Goal: Task Accomplishment & Management: Complete application form

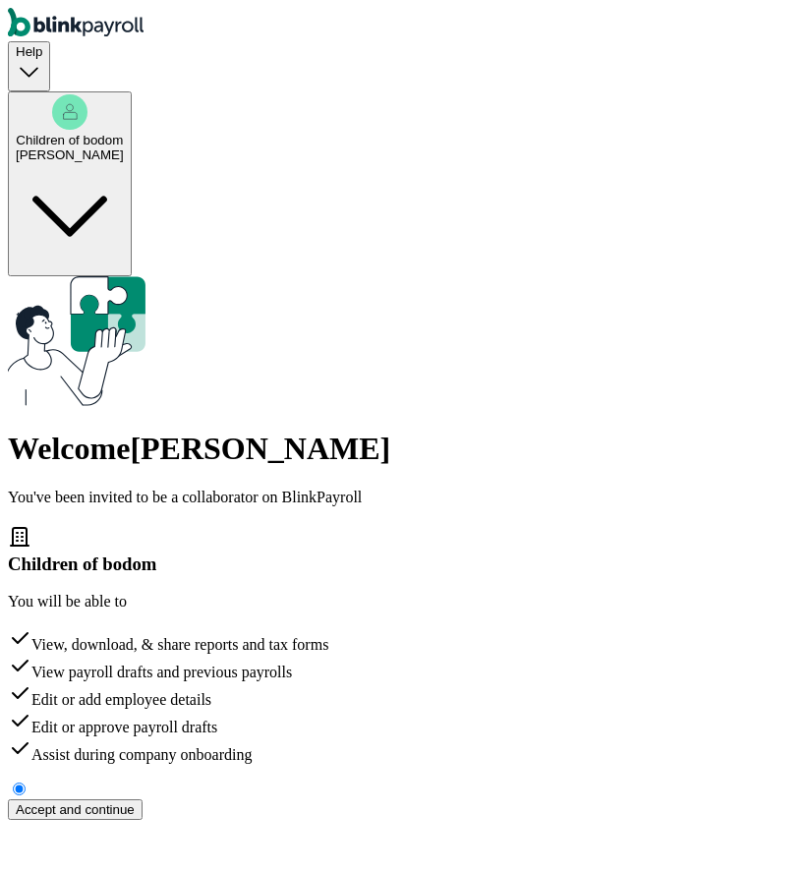
click at [135, 802] on div "Accept and continue" at bounding box center [75, 809] width 119 height 15
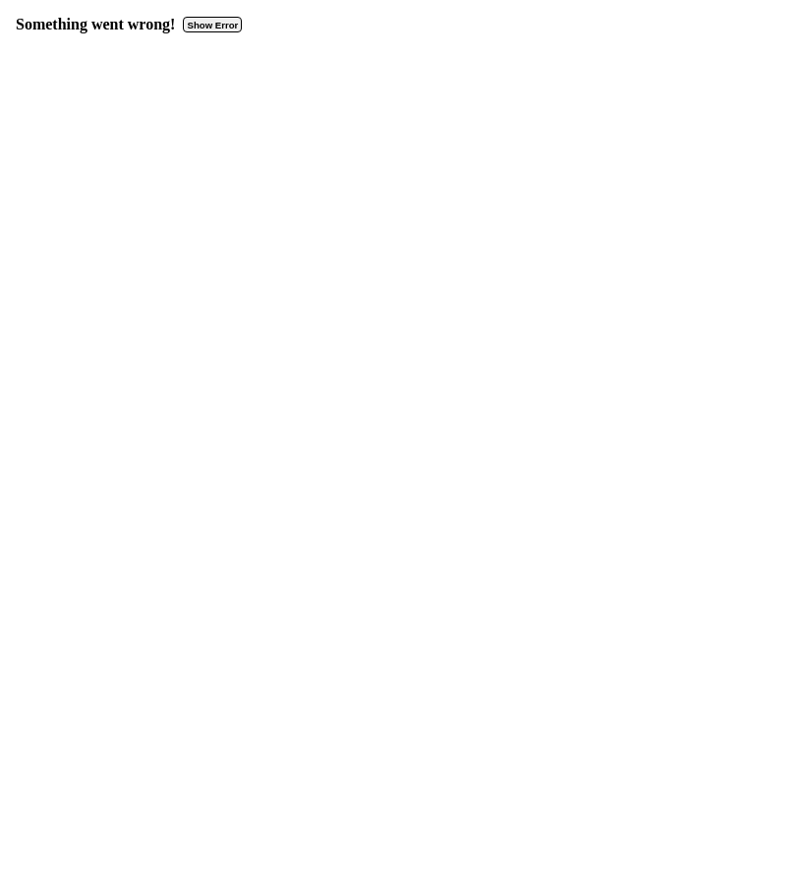
select select "Limited Partnership"
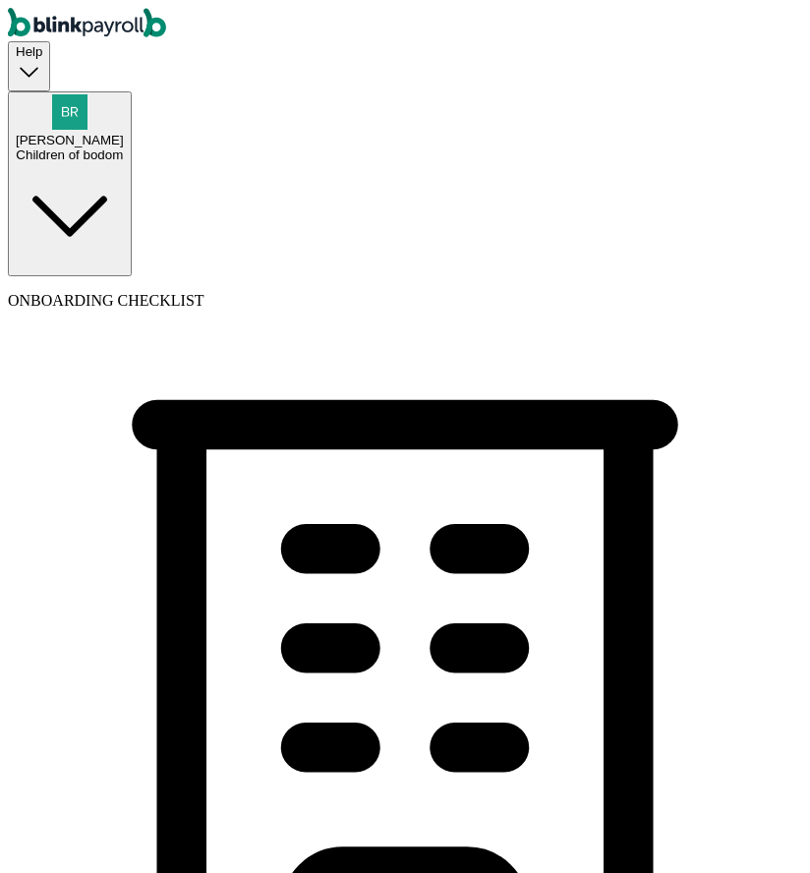
select select "Auto or Machine Sales"
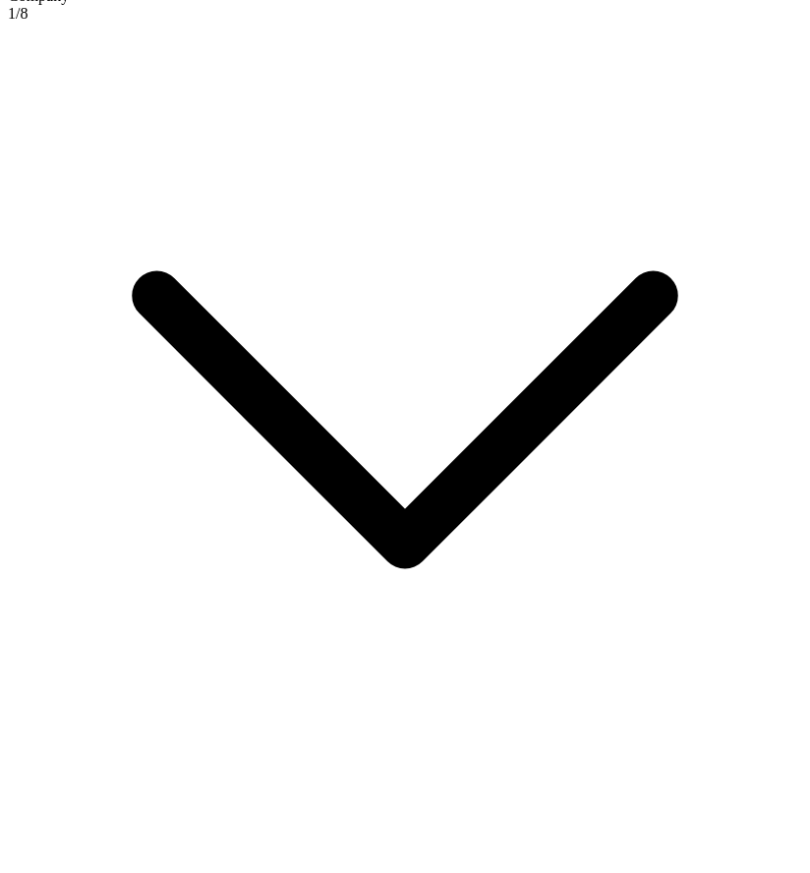
scroll to position [1135, 0]
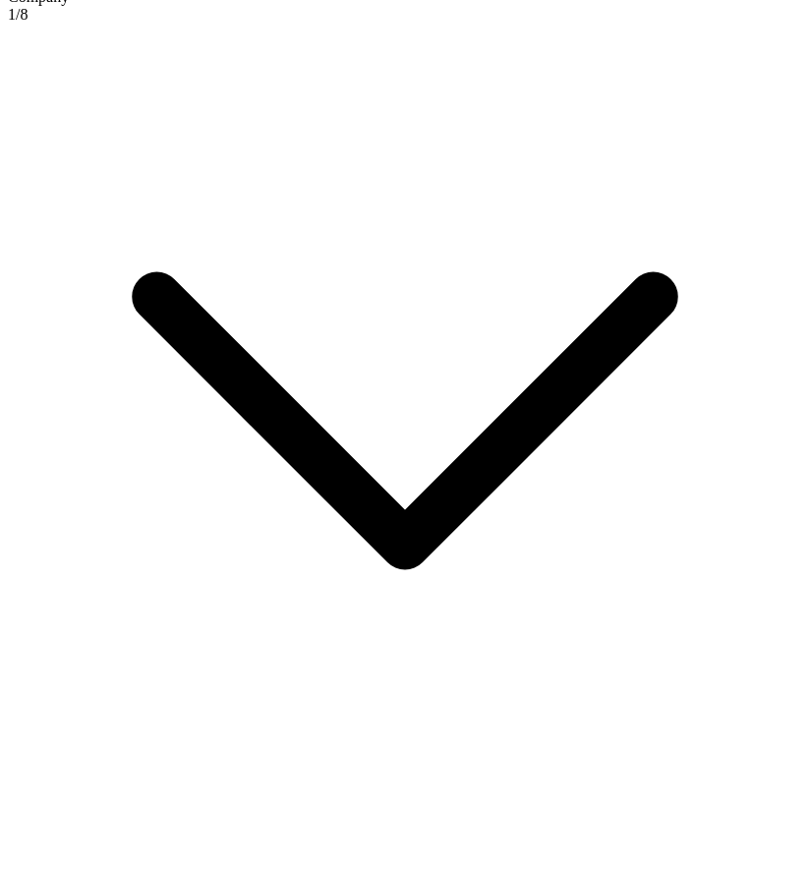
select select "Auto or Machine Sales"
select select "Limited Partnership"
type input "[DATE]"
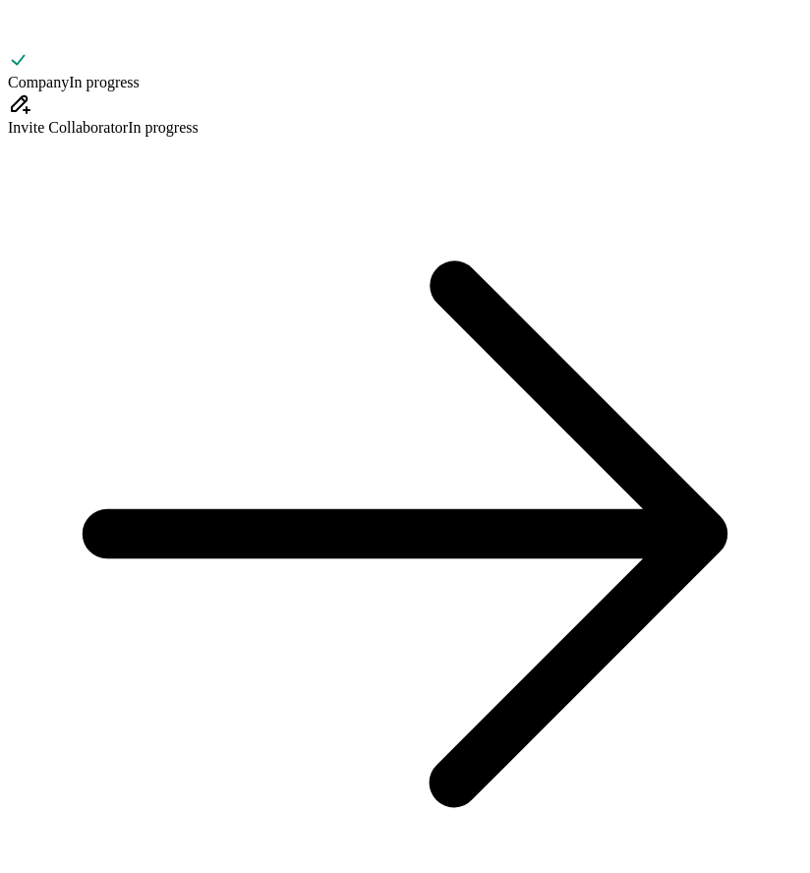
select select "Limited Partnership"
select select "Auto or Machine Sales"
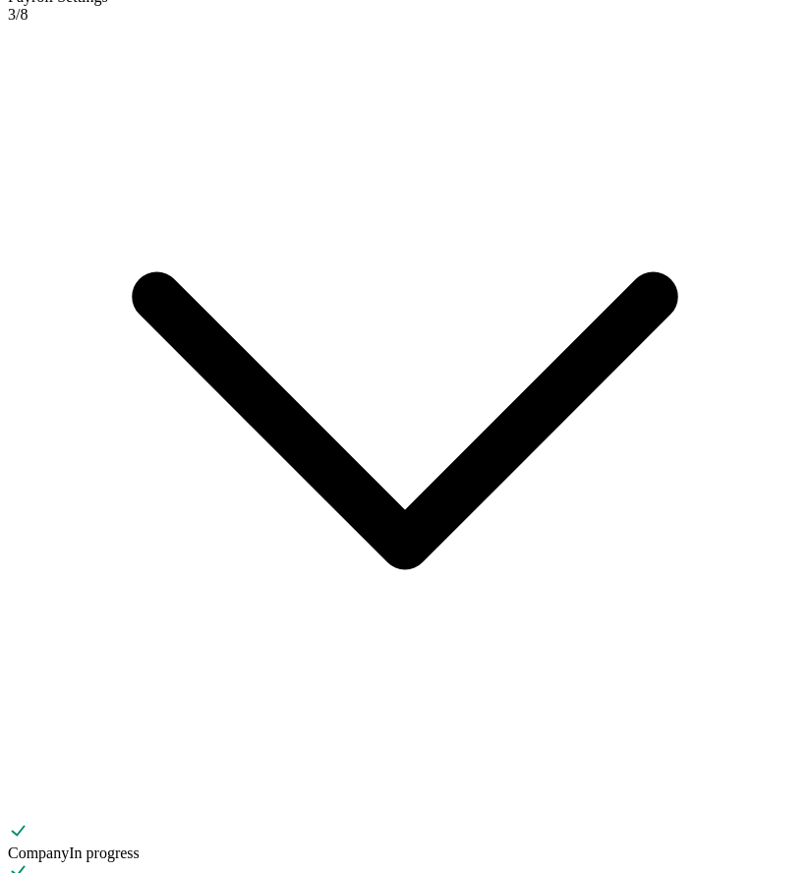
scroll to position [1075, 0]
